Goal: Navigation & Orientation: Find specific page/section

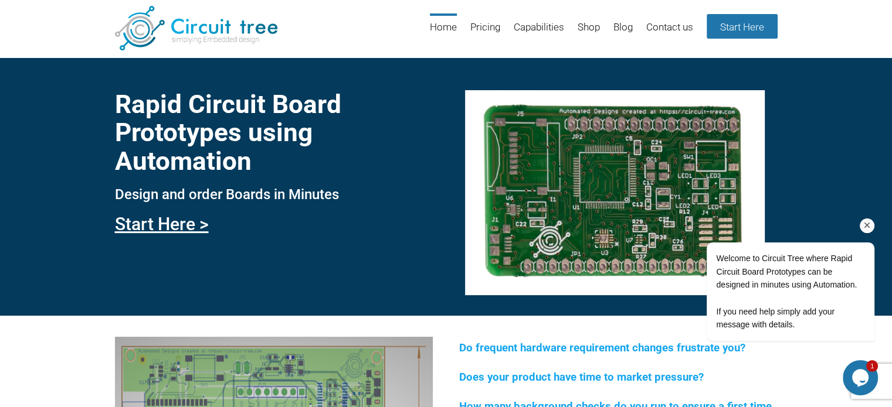
click at [868, 225] on icon "Chat attention grabber" at bounding box center [867, 225] width 11 height 11
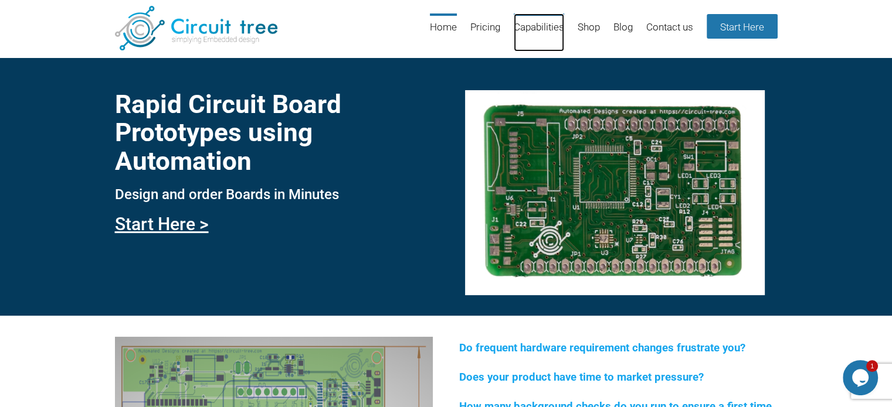
click at [517, 27] on link "Capabilities" at bounding box center [539, 32] width 50 height 38
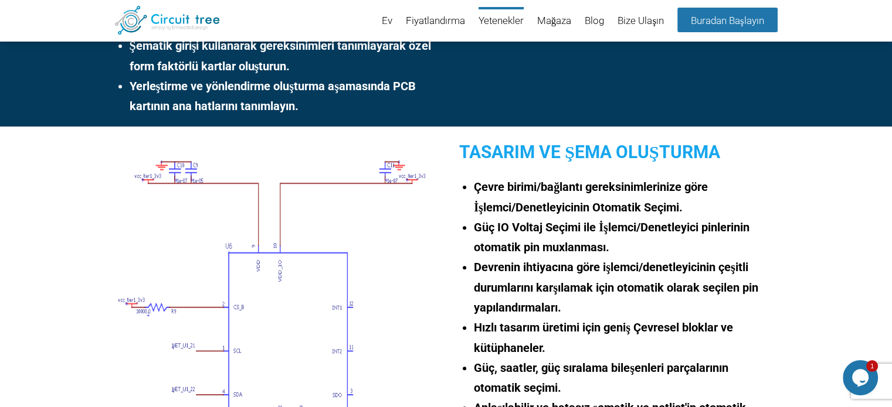
scroll to position [205, 0]
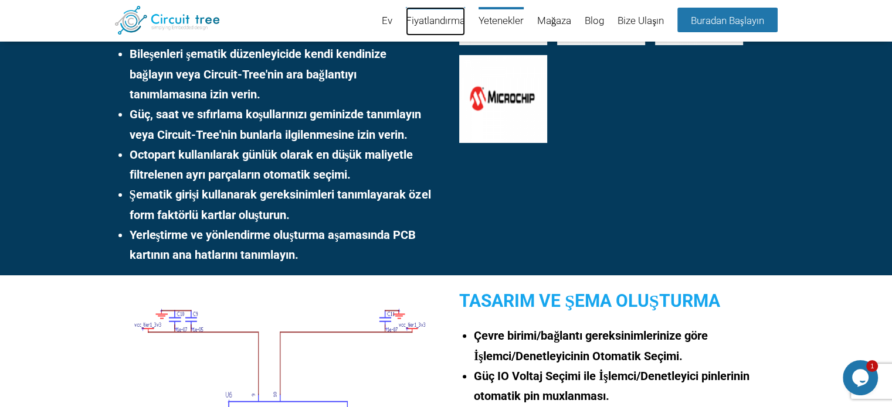
click at [436, 26] on font "Fiyatlandırma" at bounding box center [435, 21] width 59 height 12
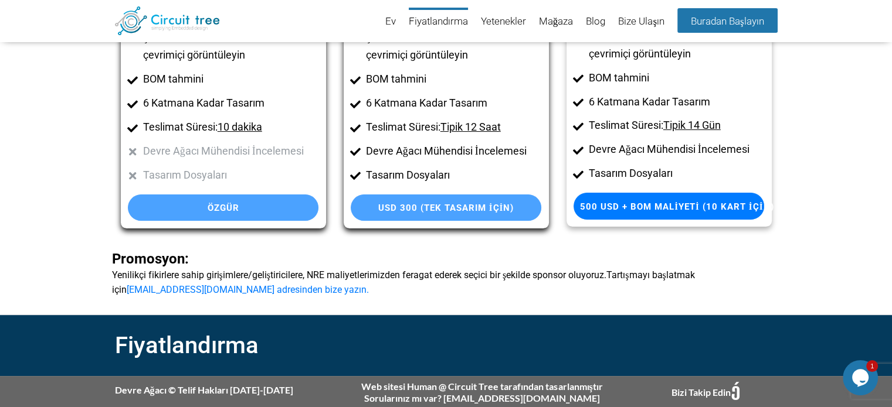
scroll to position [175, 0]
